Goal: Communication & Community: Participate in discussion

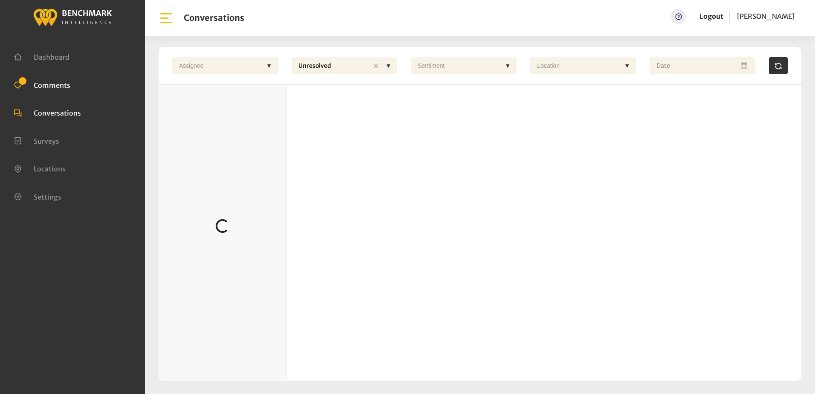
click at [52, 83] on span "Comments" at bounding box center [52, 85] width 37 height 9
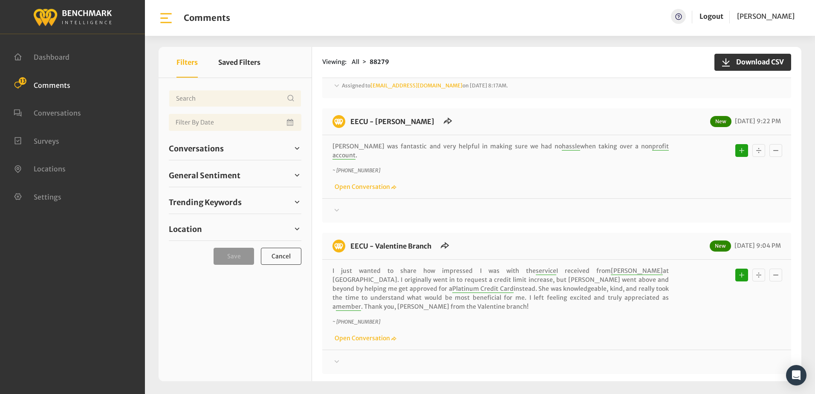
scroll to position [511, 0]
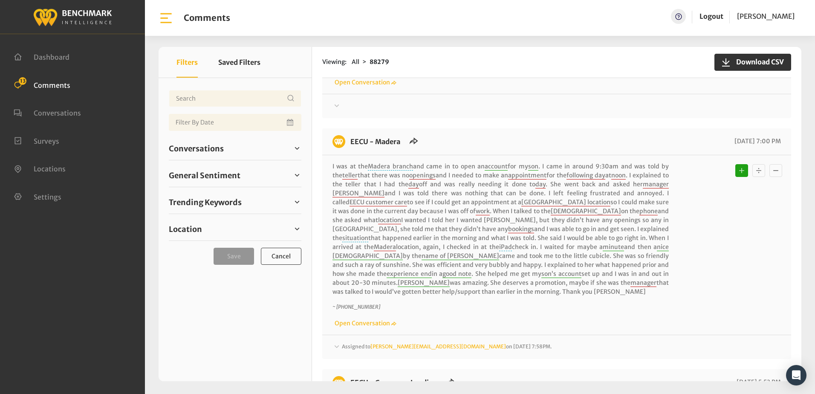
click at [754, 165] on icon "Basic example" at bounding box center [758, 170] width 9 height 10
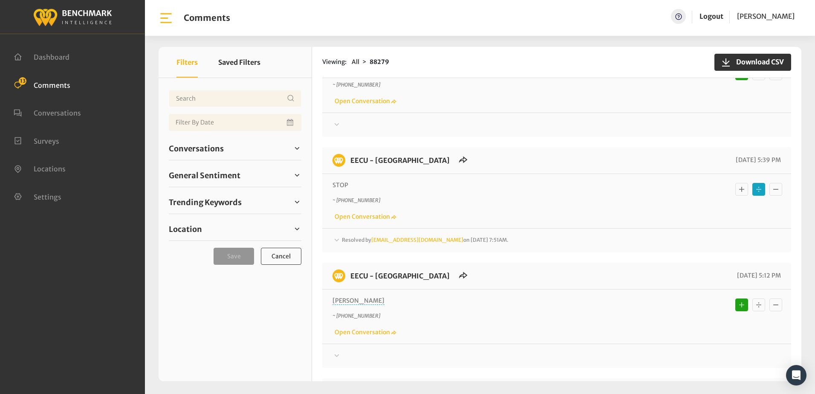
scroll to position [1023, 0]
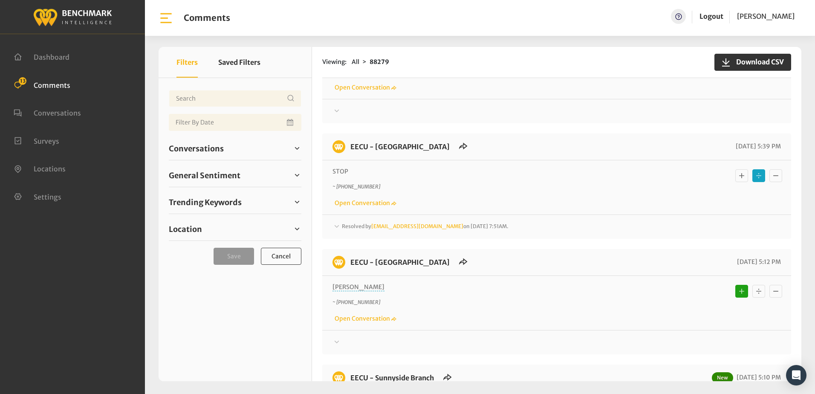
click at [339, 221] on icon at bounding box center [336, 226] width 9 height 10
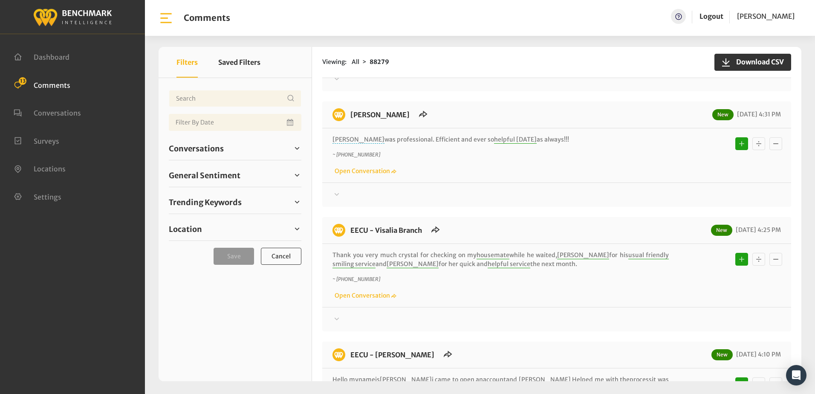
scroll to position [1833, 0]
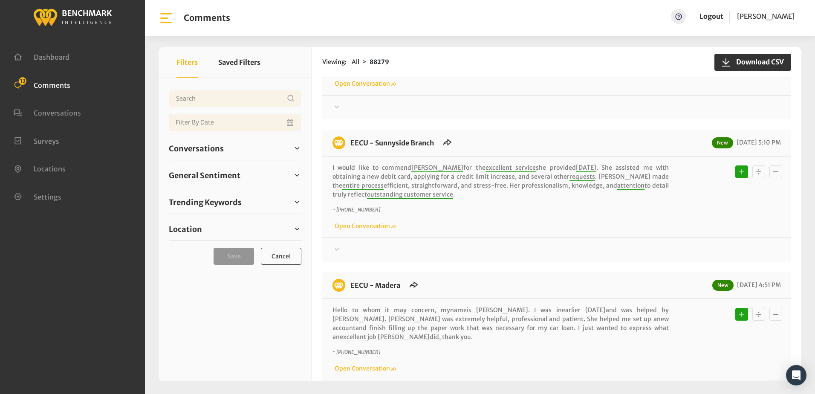
scroll to position [1401, 0]
